Goal: Task Accomplishment & Management: Complete application form

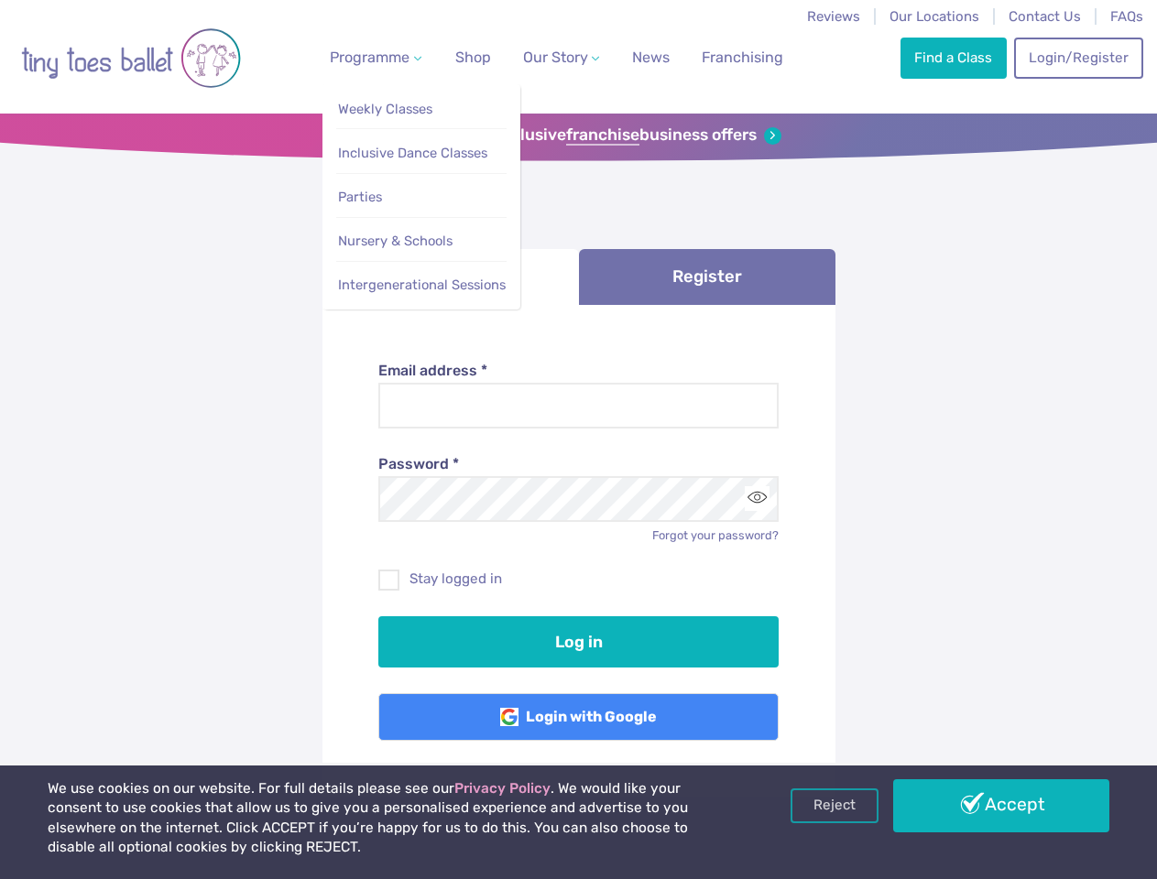
click at [372, 57] on span "Programme" at bounding box center [370, 57] width 80 height 17
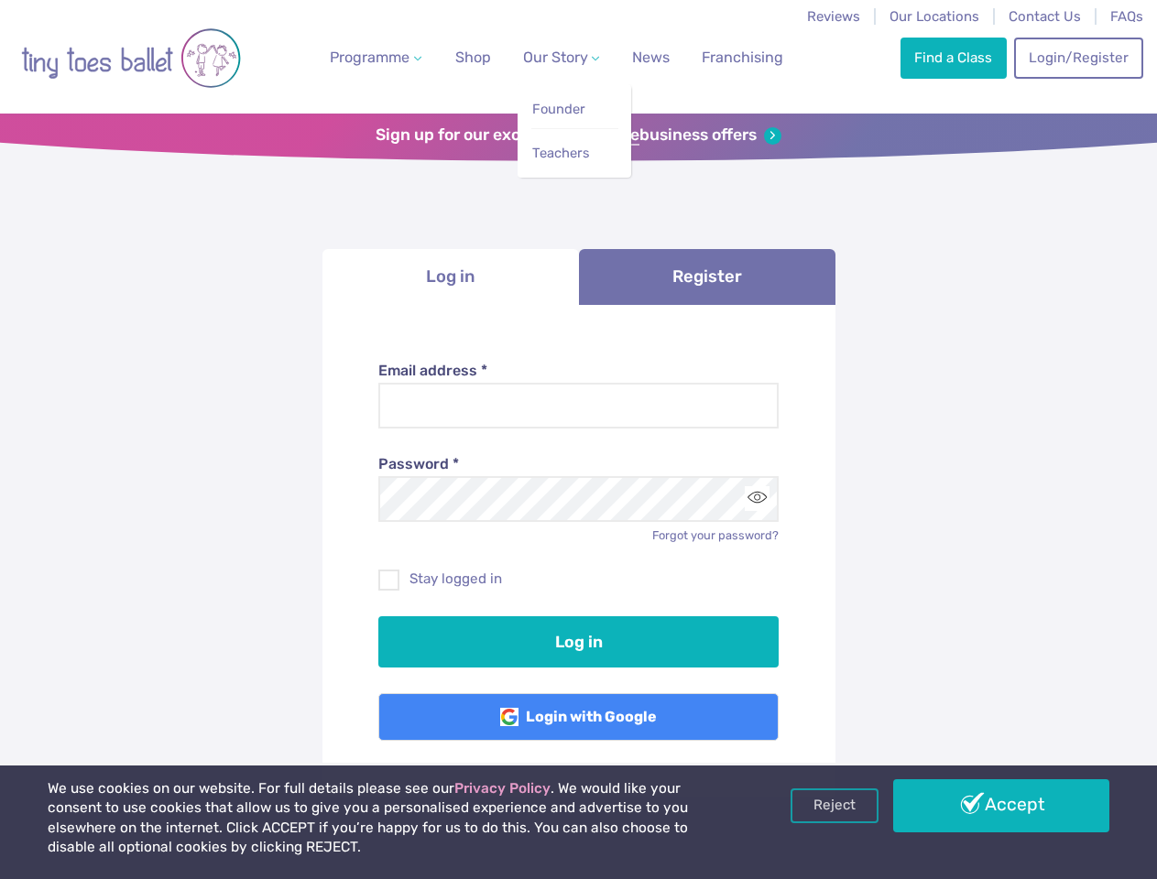
click at [545, 57] on span "Our Story" at bounding box center [555, 57] width 65 height 17
click at [578, 136] on strong "franchise" at bounding box center [602, 136] width 73 height 20
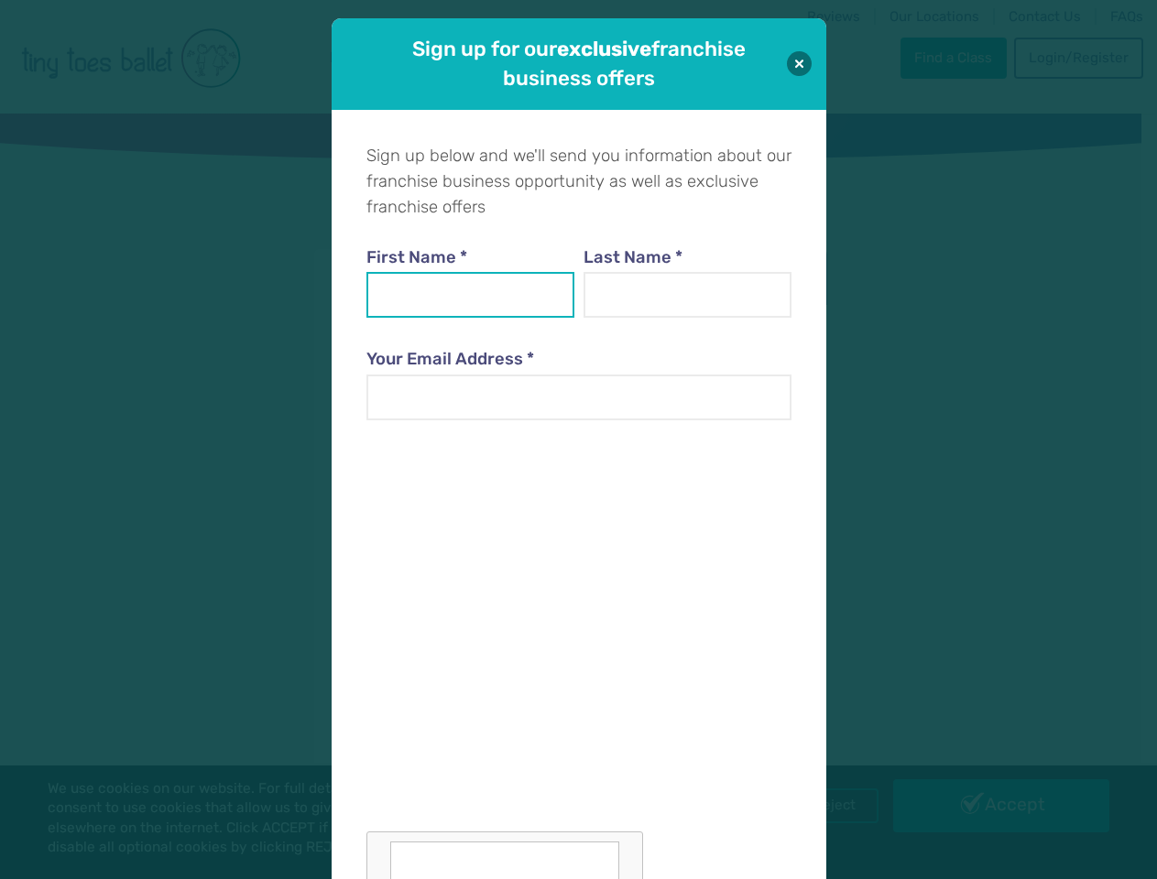
click at [451, 277] on input "First Name *" at bounding box center [470, 295] width 209 height 46
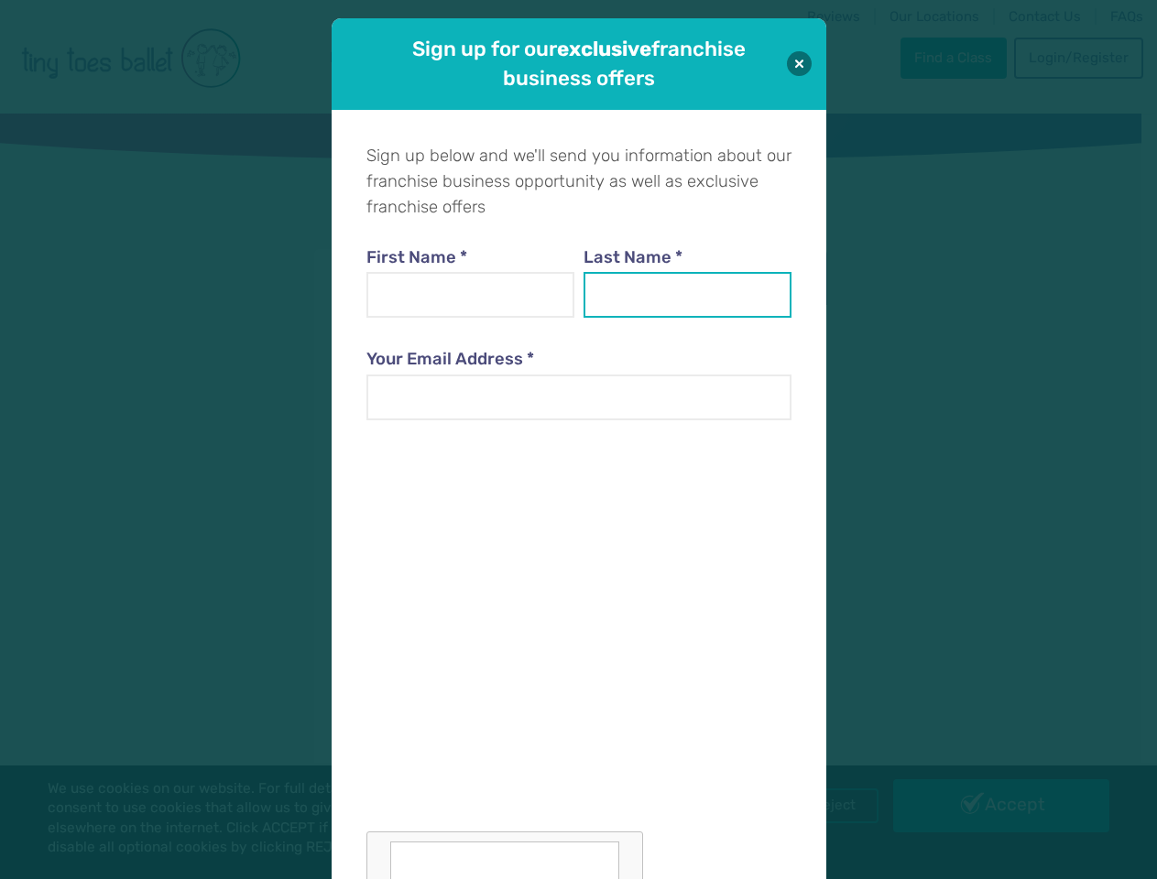
click at [707, 277] on input "Last Name *" at bounding box center [688, 295] width 209 height 46
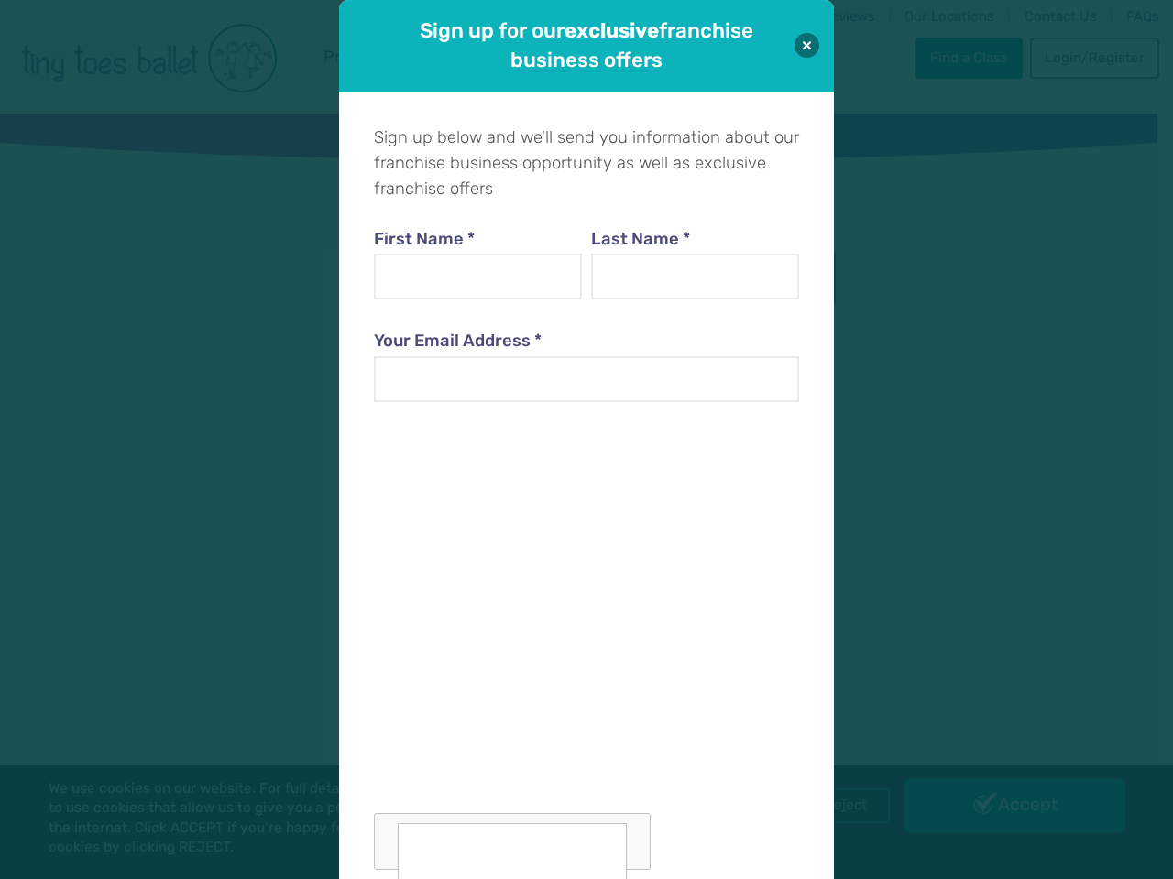
click at [757, 498] on div at bounding box center [586, 647] width 425 height 448
click at [835, 806] on div "Sign up for our exclusive franchise business offers Sign up below and we'll sen…" at bounding box center [586, 439] width 1173 height 879
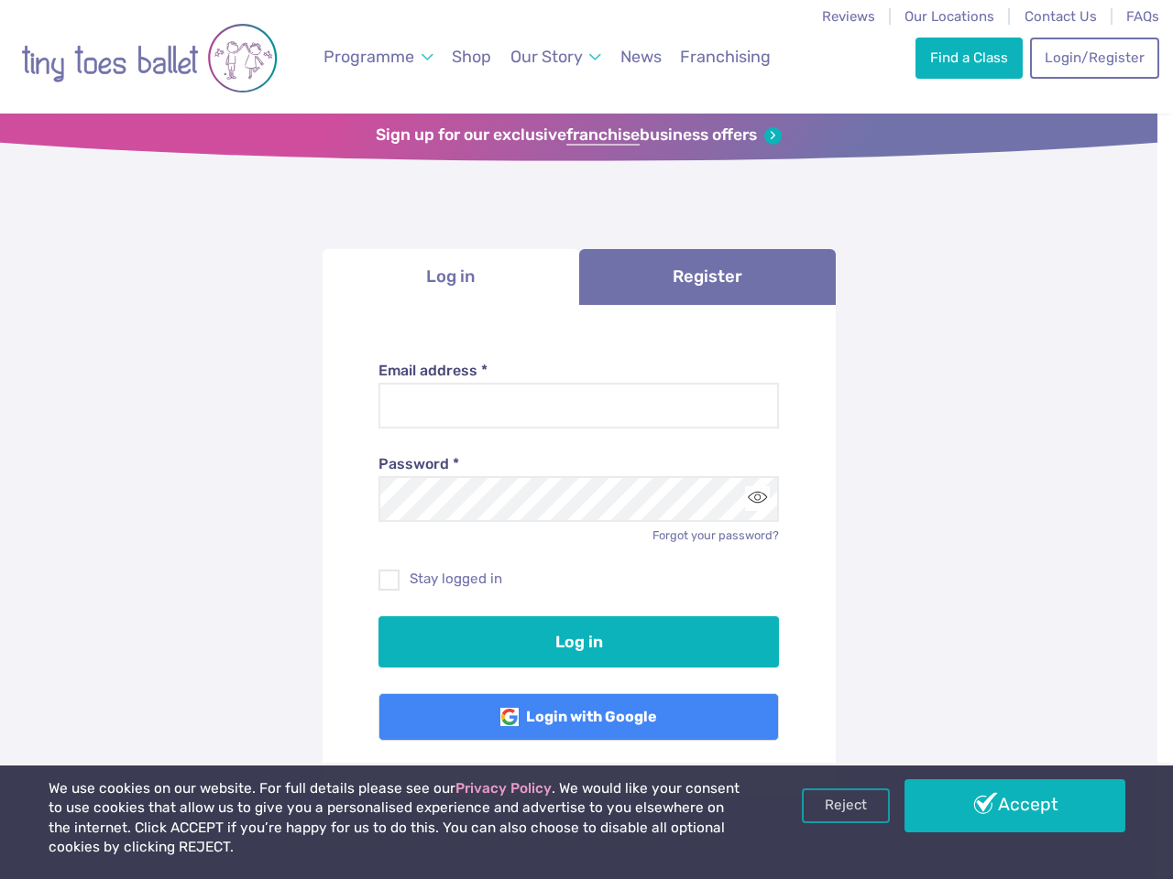
click at [1001, 806] on div "Sign up for our exclusive franchise business offers Sign up below and we'll sen…" at bounding box center [586, 439] width 1173 height 879
